Goal: Task Accomplishment & Management: Use online tool/utility

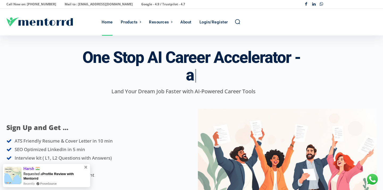
click at [0, 95] on div "One Stop AI Career Accelerator - a | Land Your Dream Job Faster with AI-Powered…" at bounding box center [191, 70] width 383 height 49
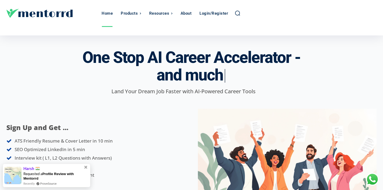
scroll to position [36, 0]
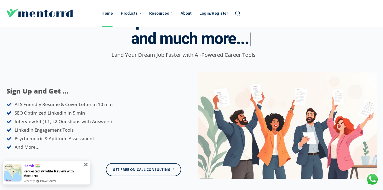
click at [87, 164] on span at bounding box center [86, 164] width 6 height 6
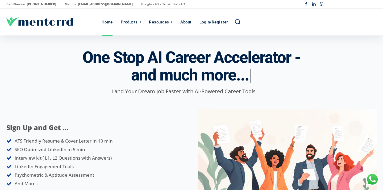
scroll to position [0, 0]
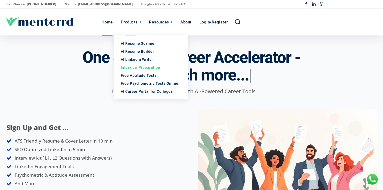
click at [136, 67] on div "Interview Preparation" at bounding box center [151, 67] width 61 height 5
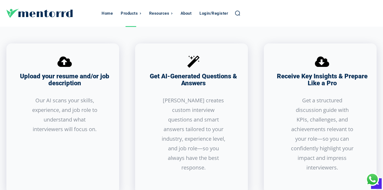
scroll to position [328, 0]
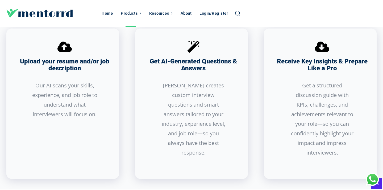
click at [63, 49] on icon at bounding box center [64, 46] width 21 height 21
click at [69, 45] on icon at bounding box center [64, 46] width 21 height 21
click at [59, 58] on h3 "Upload your resume and/or job description" at bounding box center [64, 65] width 101 height 14
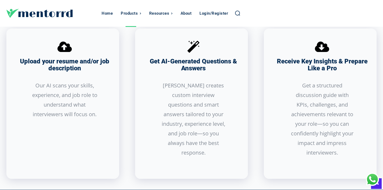
click at [182, 55] on div "Get AI-Generated Questions & Answers" at bounding box center [193, 64] width 101 height 19
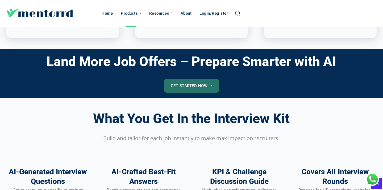
scroll to position [470, 0]
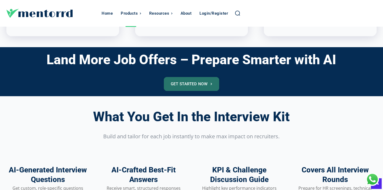
click at [188, 80] on link "Get Started Now" at bounding box center [191, 84] width 55 height 14
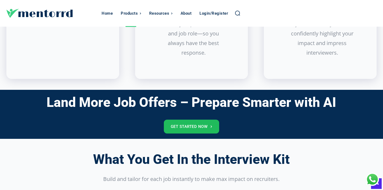
scroll to position [409, 0]
